Goal: Information Seeking & Learning: Learn about a topic

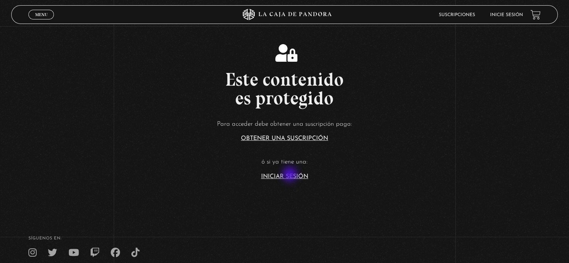
click at [290, 175] on link "Iniciar Sesión" at bounding box center [284, 177] width 47 height 6
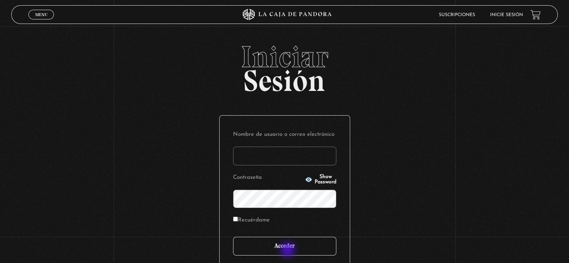
type input "cdresda@gmail.com"
click at [288, 250] on input "Acceder" at bounding box center [284, 246] width 103 height 19
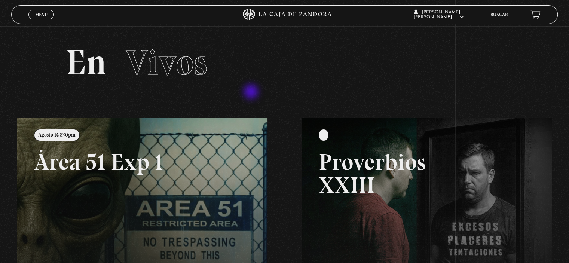
click at [249, 92] on section "En Vivos" at bounding box center [284, 72] width 569 height 92
click at [41, 15] on span "Menu" at bounding box center [41, 14] width 12 height 4
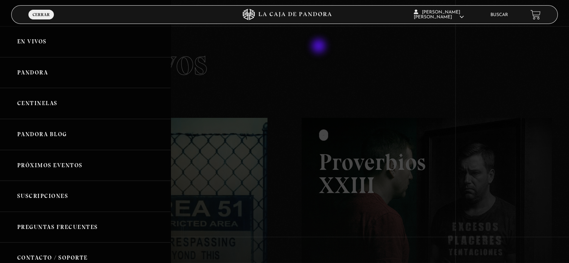
click at [319, 47] on div at bounding box center [284, 131] width 569 height 263
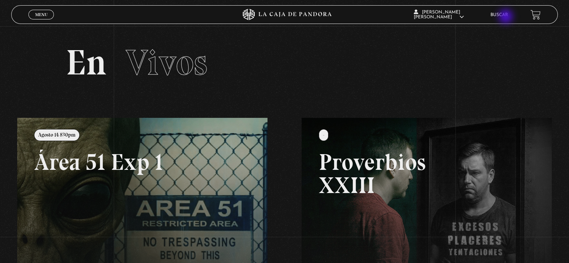
click at [506, 17] on li "Buscar" at bounding box center [499, 15] width 18 height 12
click at [505, 15] on link "Buscar" at bounding box center [499, 15] width 18 height 4
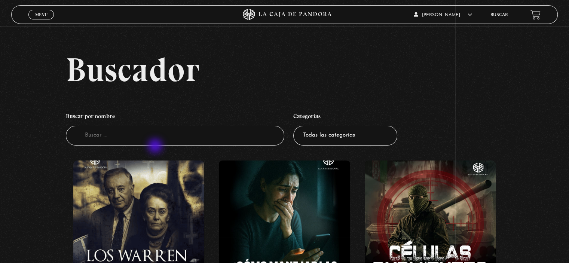
click at [156, 147] on li "Buscar por nombre Buscador" at bounding box center [175, 127] width 218 height 44
click at [335, 141] on select "Todas las categorías 11:11 Humanitario (1) Amo los Lunes (2) Análisis de series…" at bounding box center [345, 136] width 104 height 20
click at [219, 138] on input "Buscador" at bounding box center [175, 136] width 218 height 20
type input "jacobo gr"
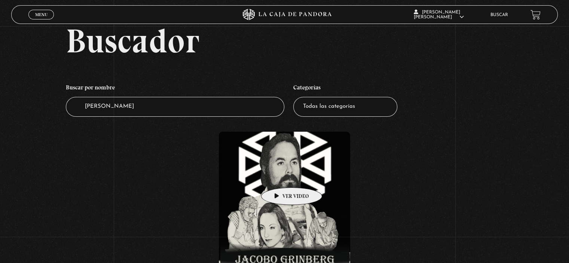
scroll to position [150, 0]
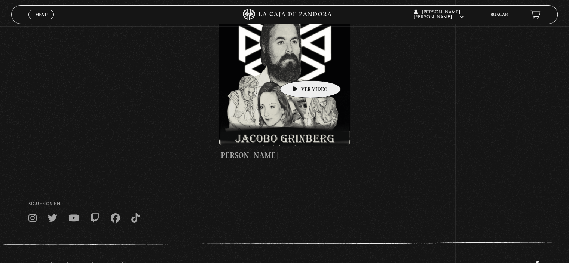
click at [298, 69] on figure at bounding box center [284, 78] width 131 height 135
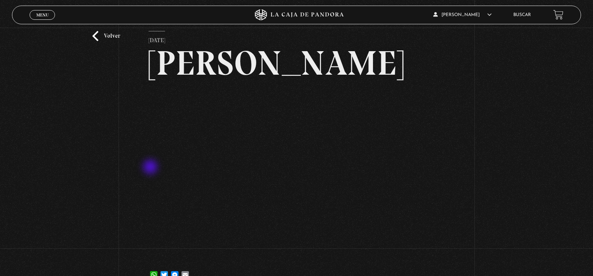
scroll to position [37, 0]
